Goal: Information Seeking & Learning: Learn about a topic

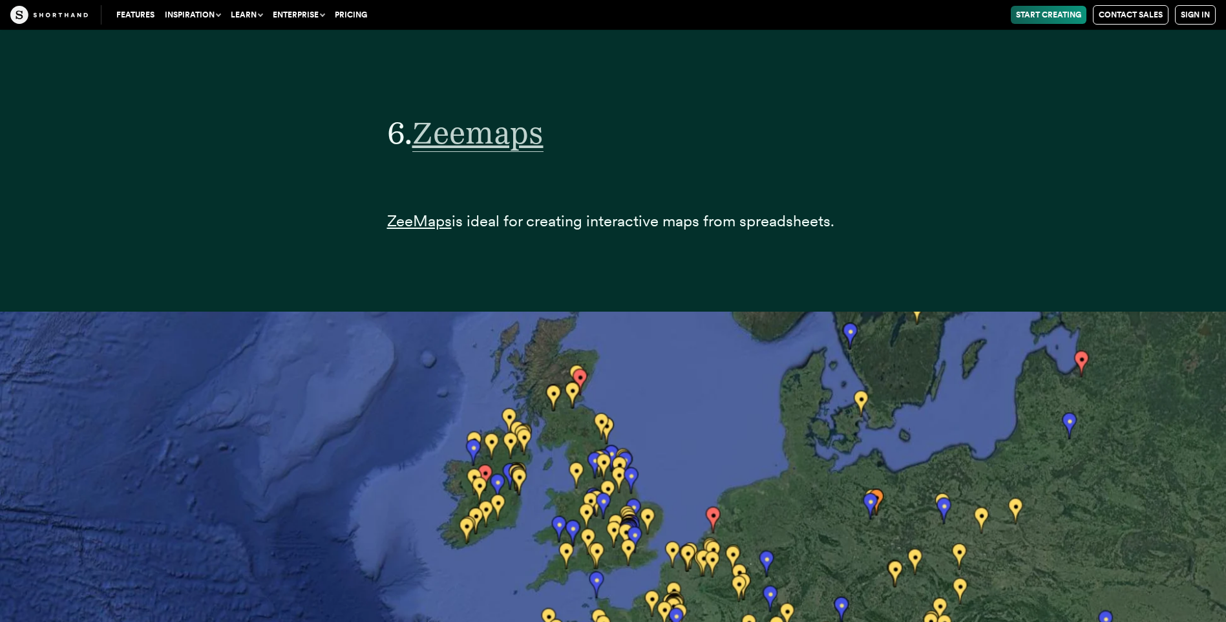
click at [488, 135] on span "Zeemaps" at bounding box center [477, 133] width 131 height 38
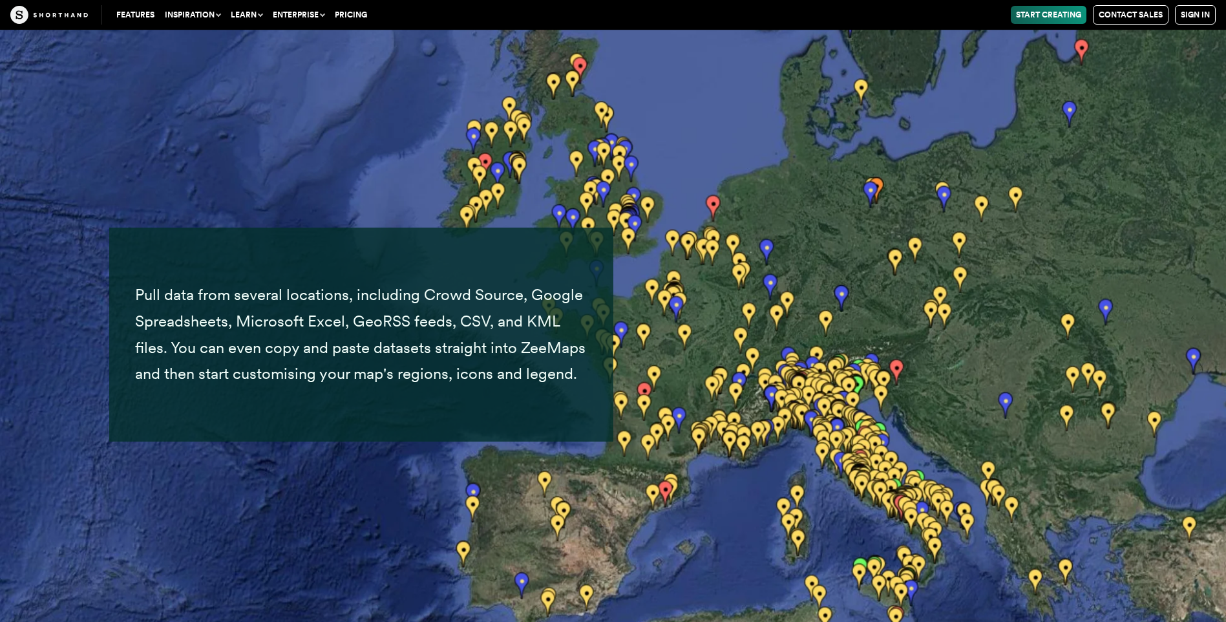
scroll to position [22187, 0]
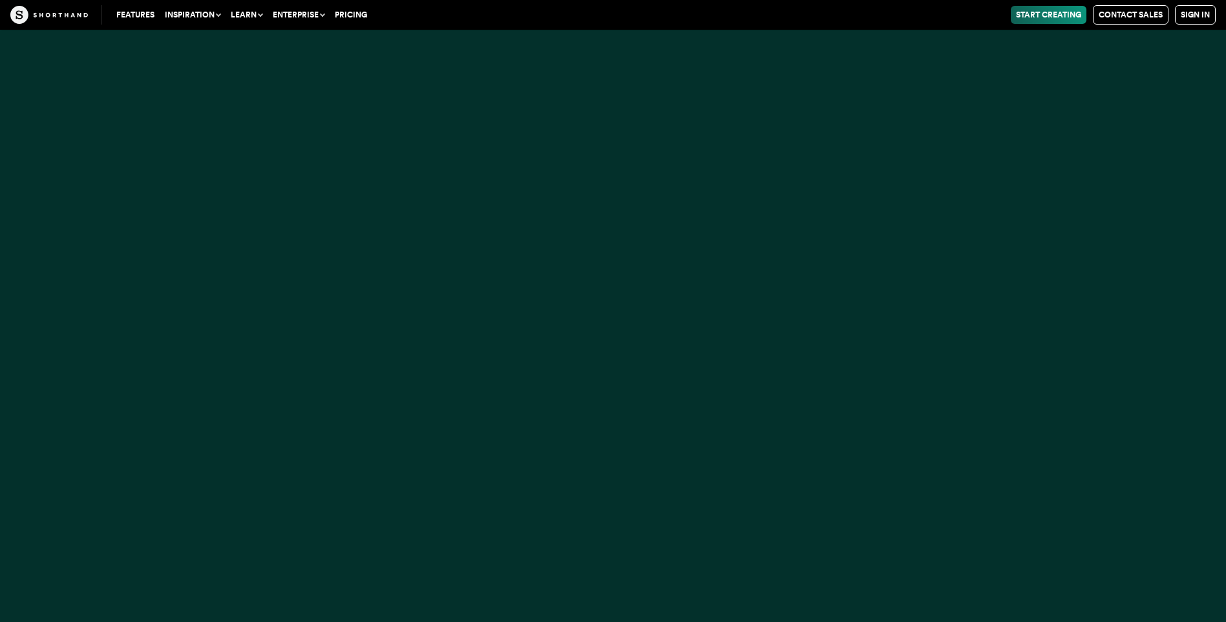
scroll to position [840, 0]
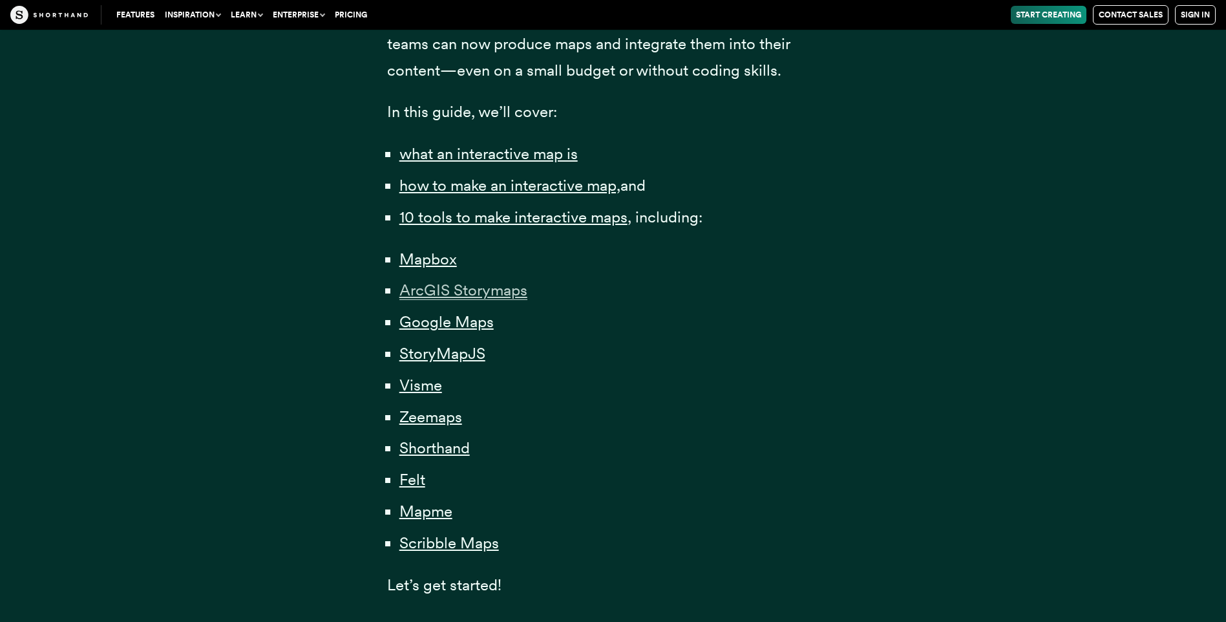
click at [457, 294] on span "ArcGIS Storymaps" at bounding box center [463, 289] width 128 height 19
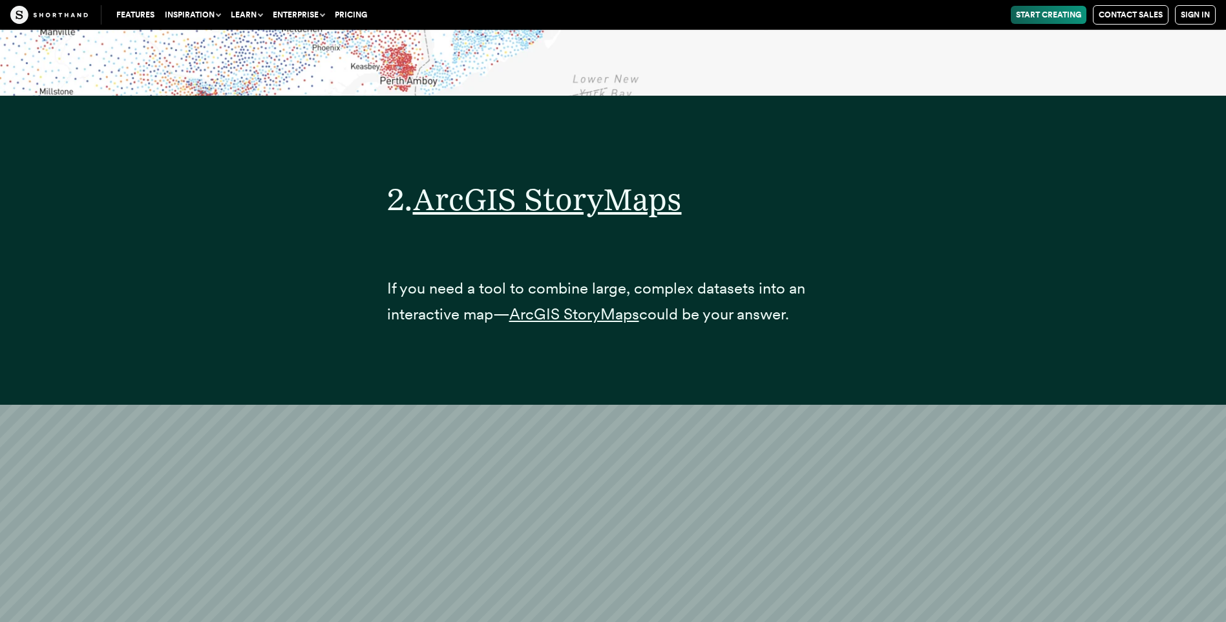
scroll to position [8110, 0]
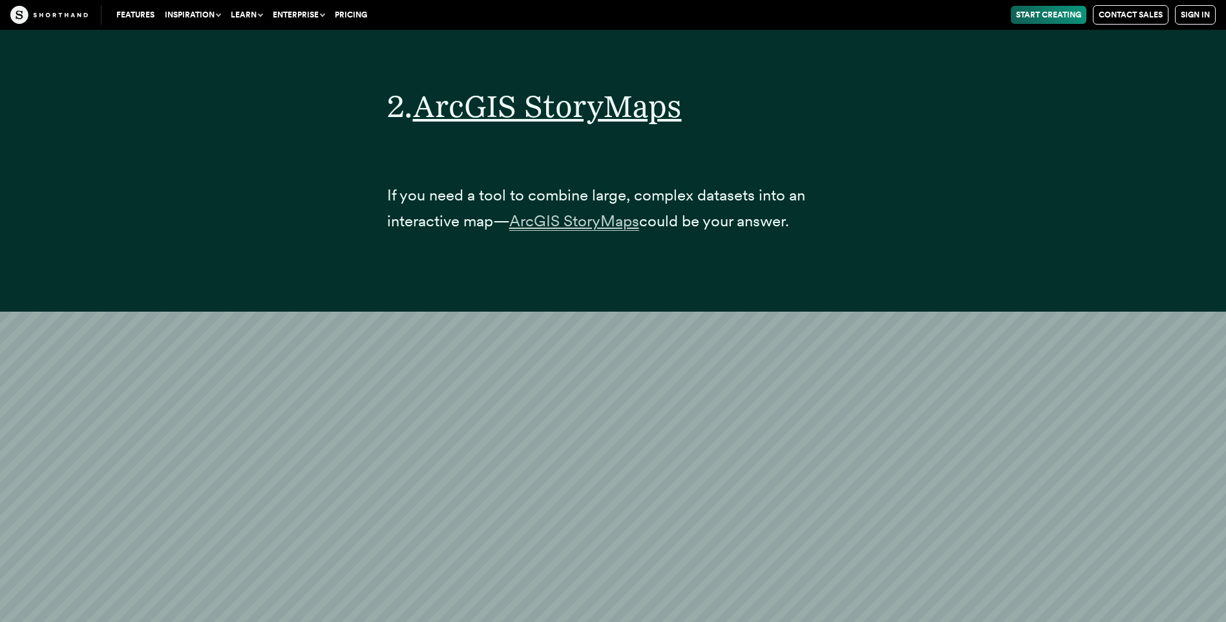
click at [555, 231] on span "ArcGIS StoryMaps" at bounding box center [574, 220] width 130 height 19
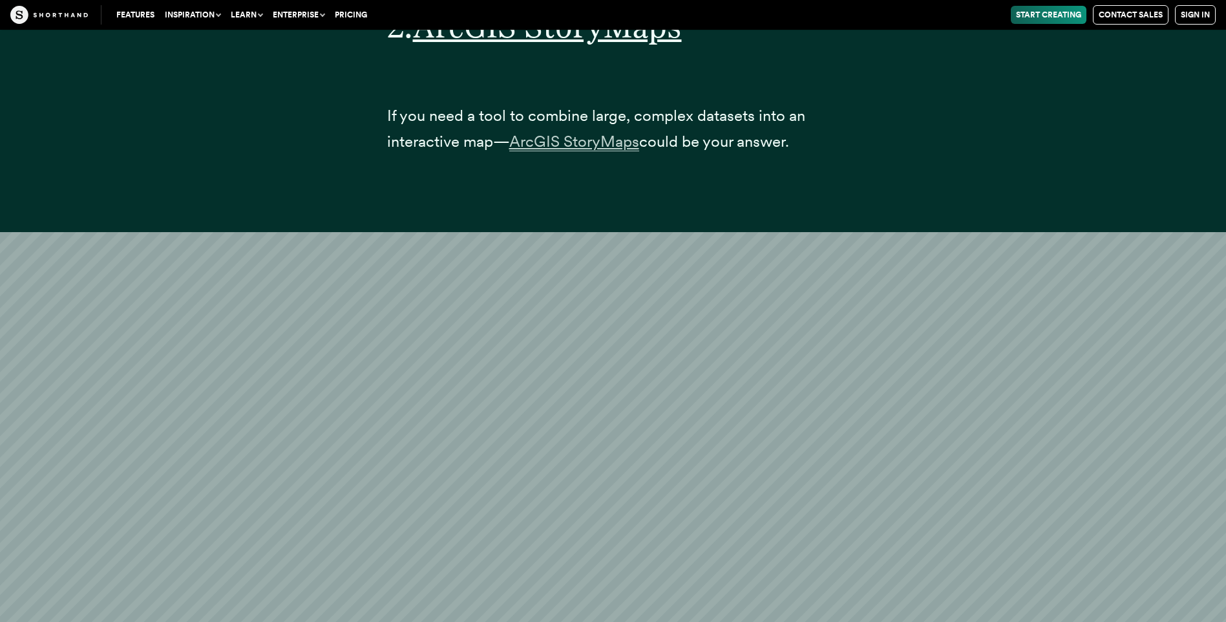
scroll to position [8175, 0]
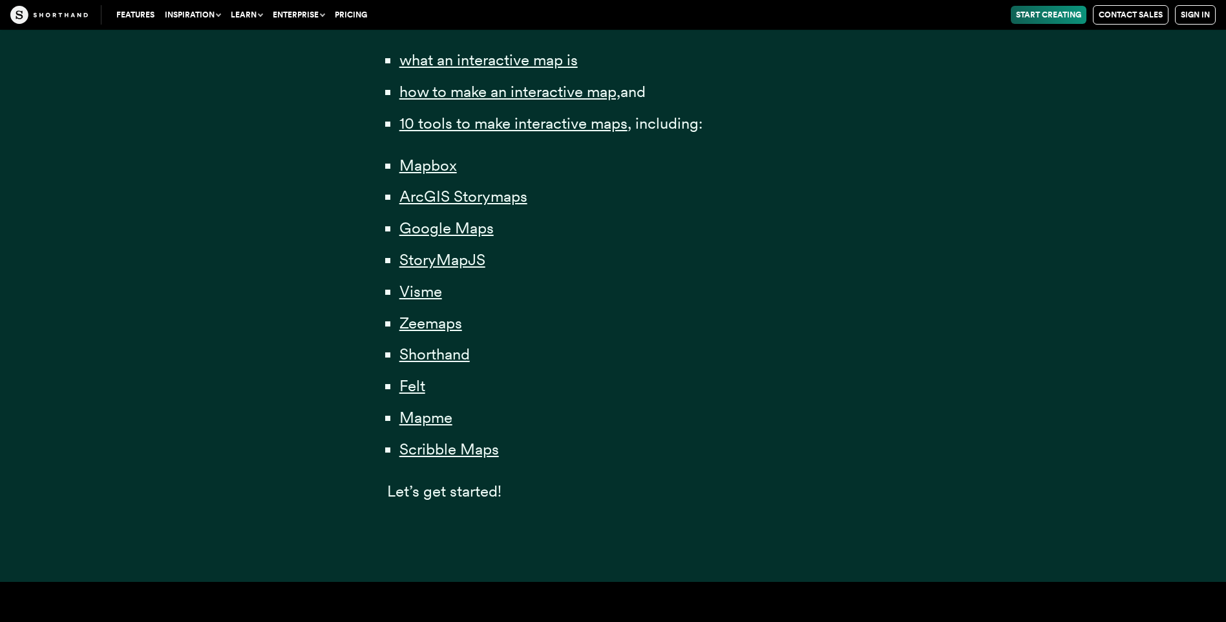
scroll to position [840, 0]
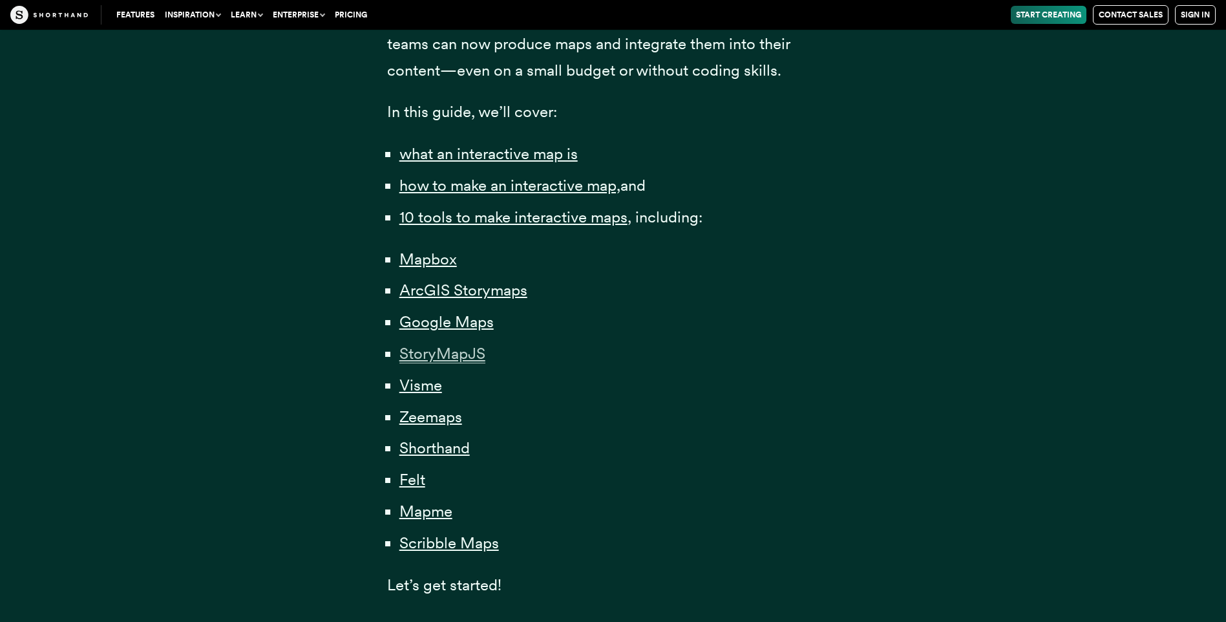
click at [427, 357] on span "StoryMapJS" at bounding box center [442, 353] width 86 height 19
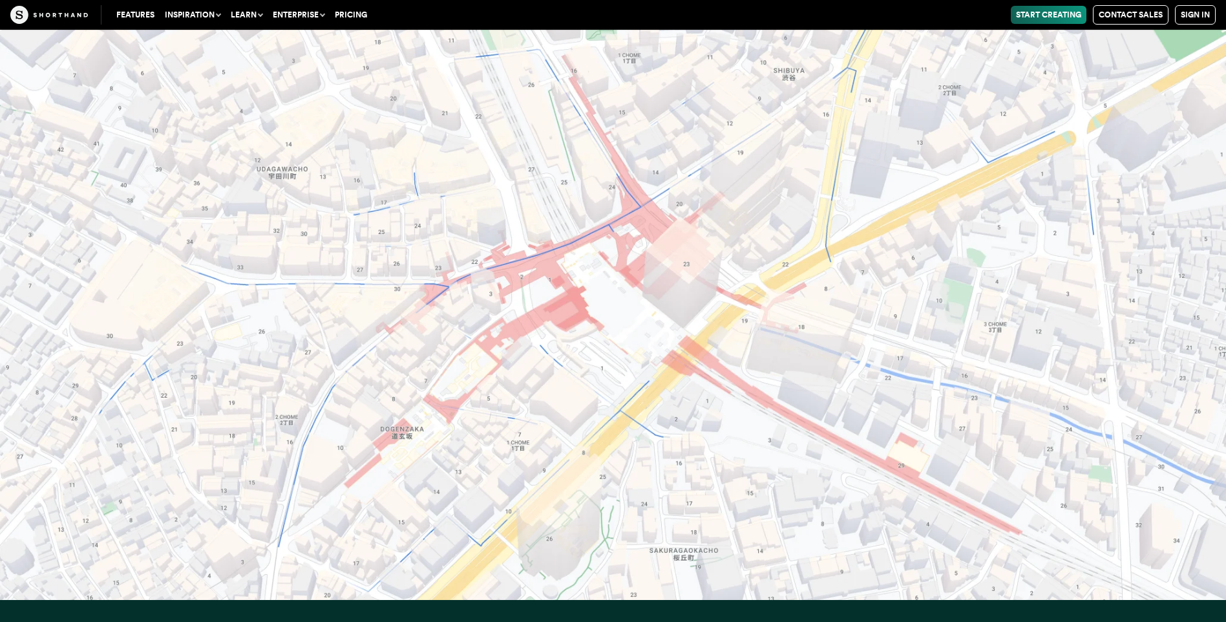
scroll to position [14988, 0]
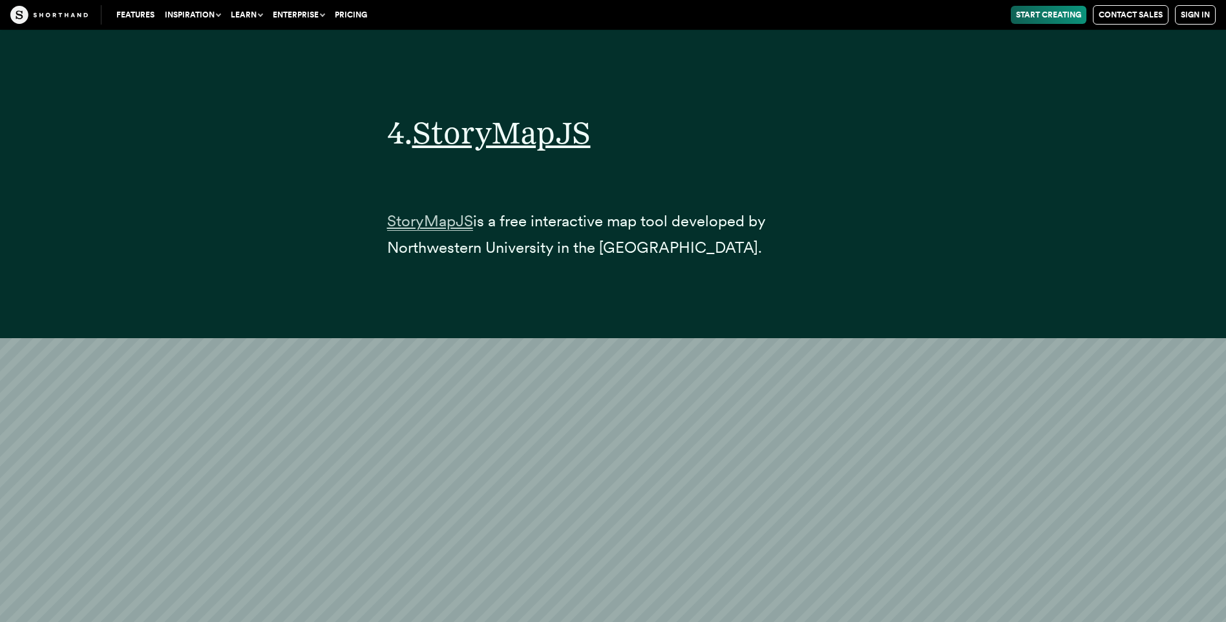
click at [416, 215] on span "StoryMapJS" at bounding box center [430, 220] width 86 height 19
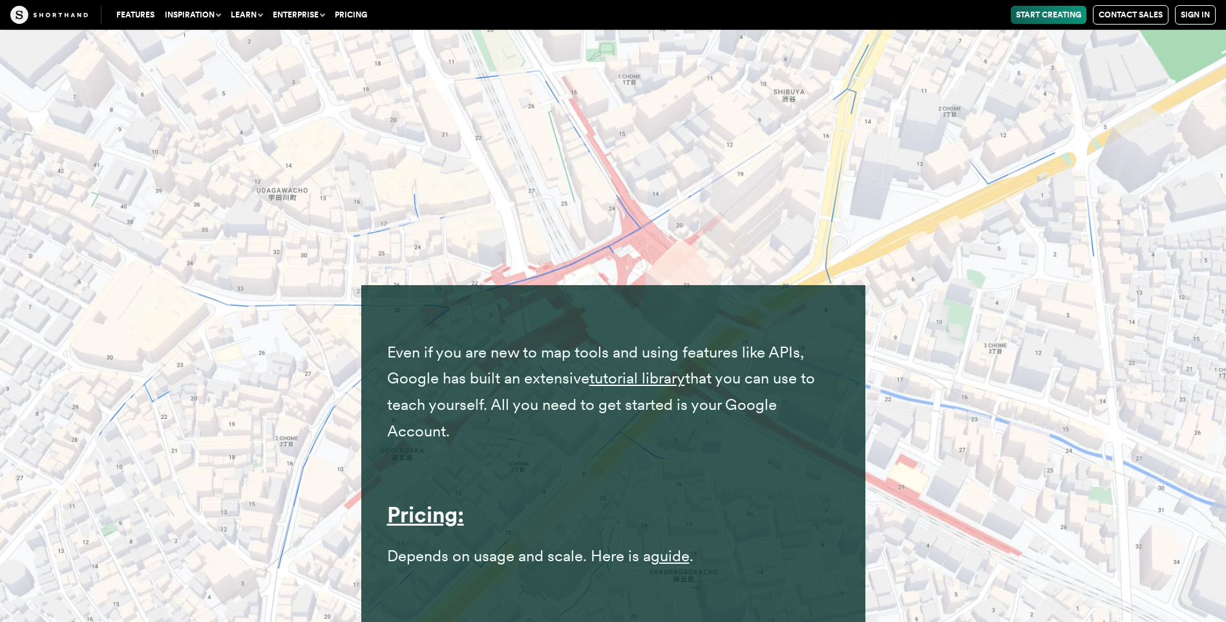
scroll to position [14084, 0]
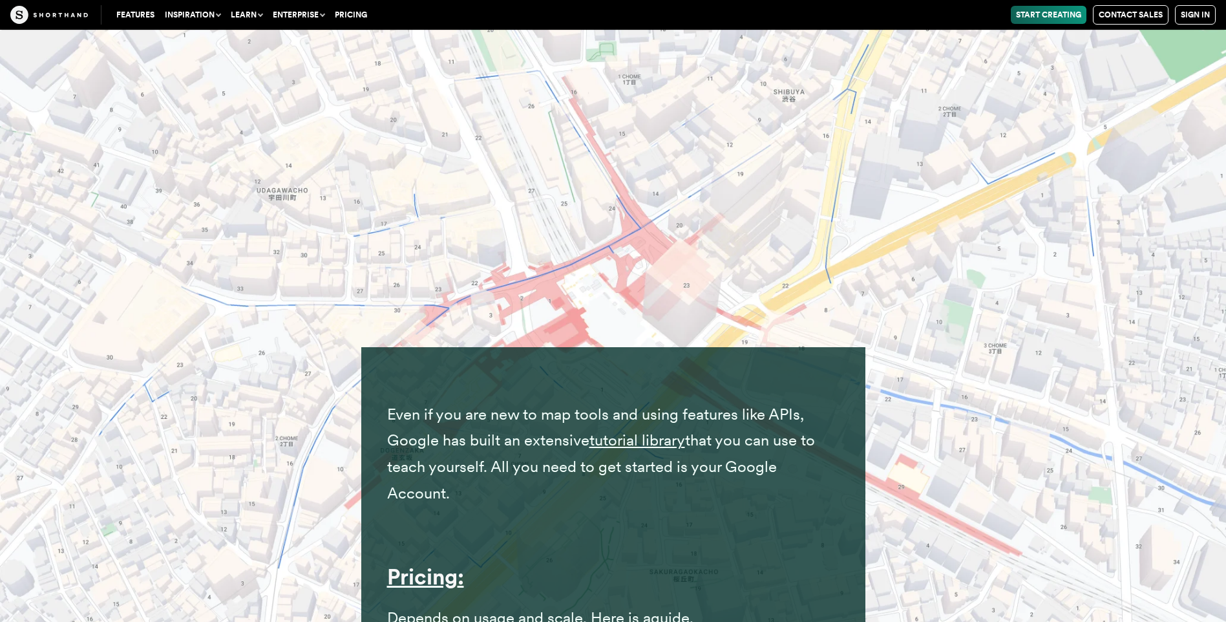
click at [428, 162] on img at bounding box center [613, 311] width 1226 height 622
click at [142, 12] on link "Features" at bounding box center [135, 15] width 48 height 18
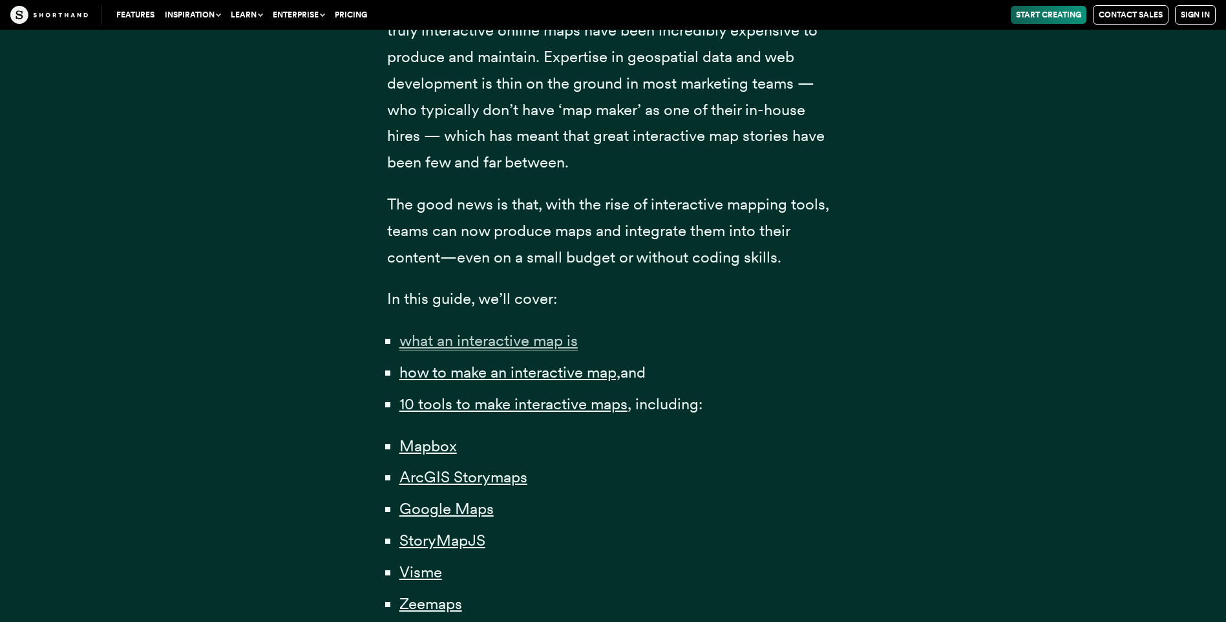
scroll to position [775, 0]
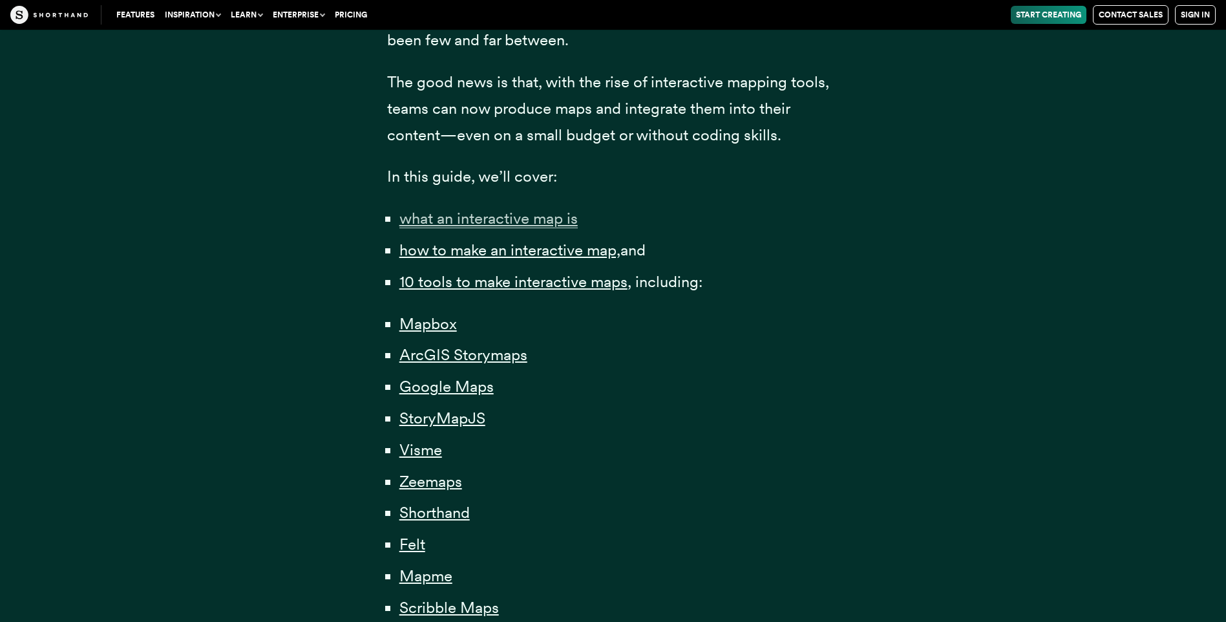
click at [456, 224] on span "what an interactive map is" at bounding box center [488, 218] width 178 height 19
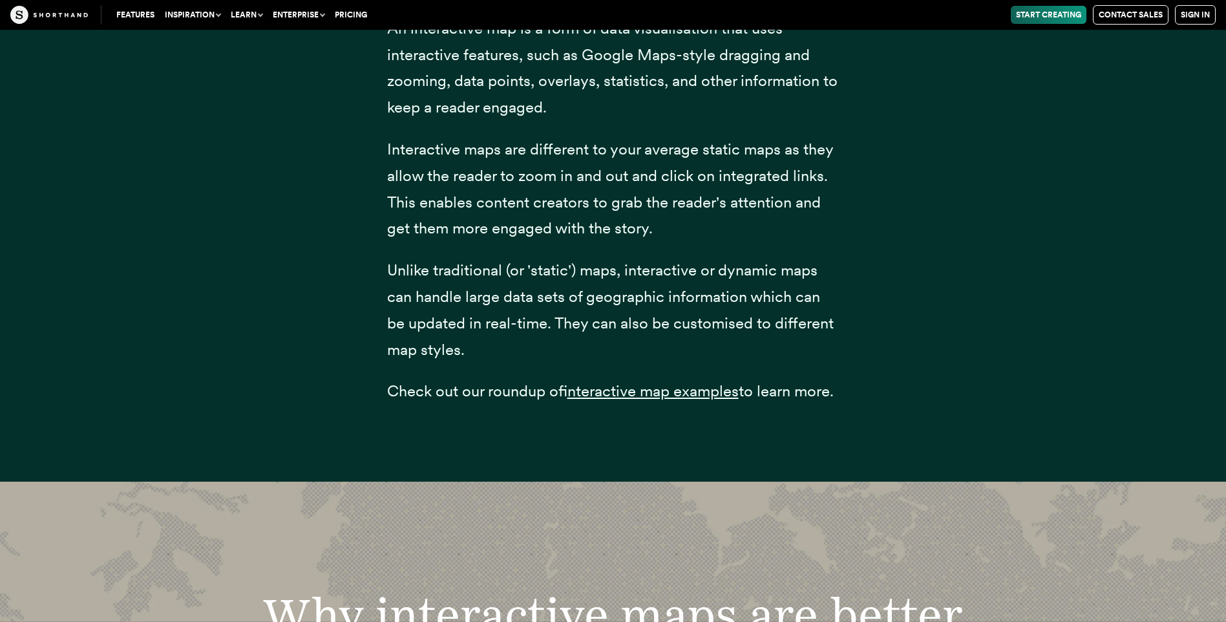
scroll to position [2180, 0]
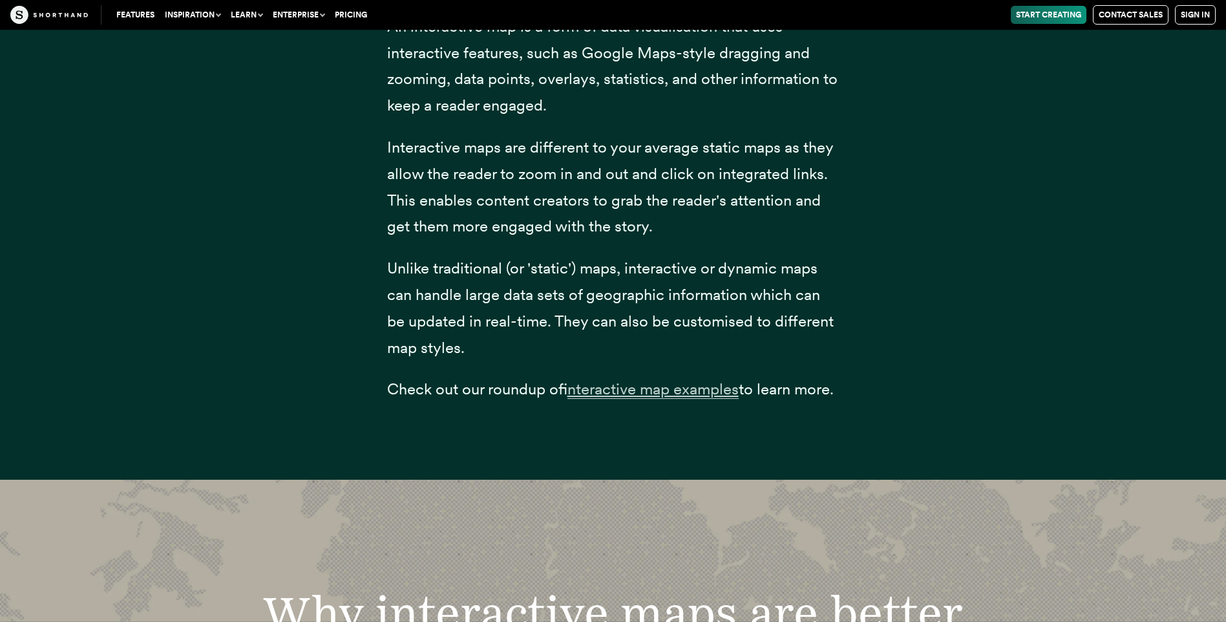
click at [693, 395] on span "interactive map examples" at bounding box center [652, 388] width 171 height 19
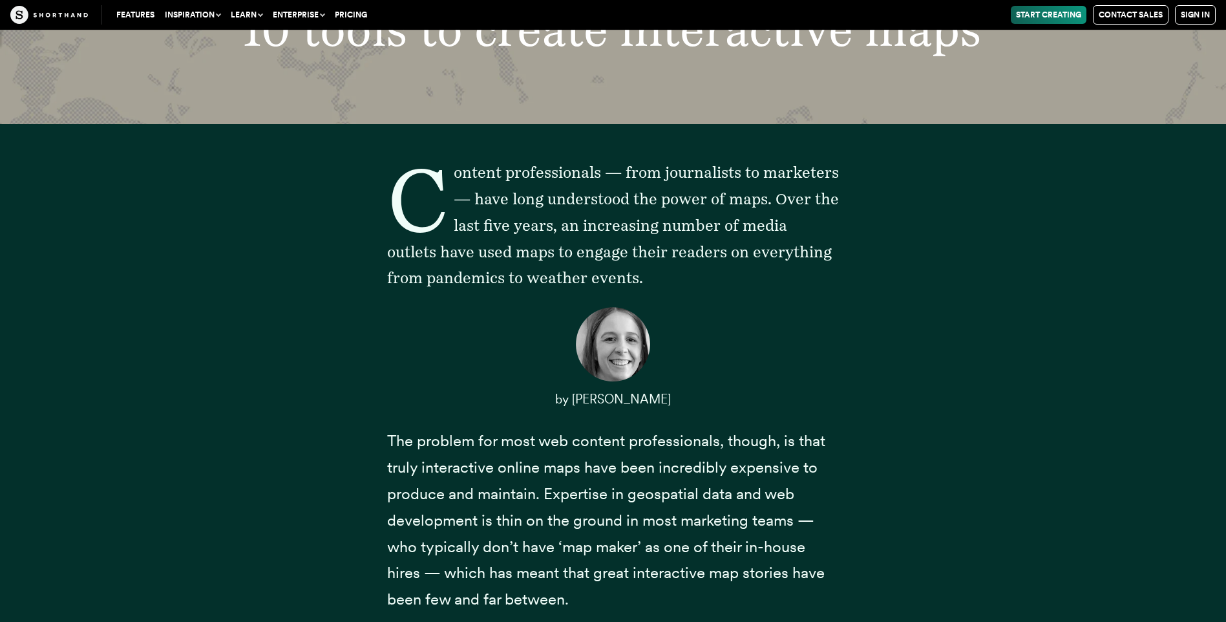
scroll to position [0, 0]
